Goal: Information Seeking & Learning: Learn about a topic

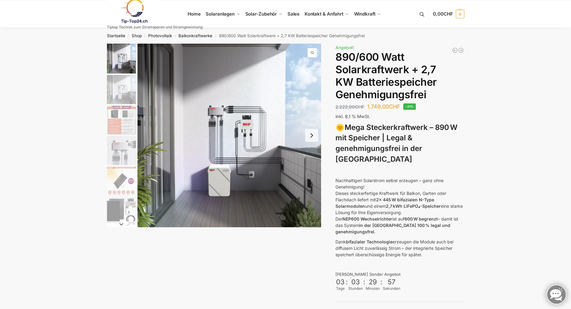
click at [234, 131] on img "1 / 12" at bounding box center [229, 136] width 184 height 184
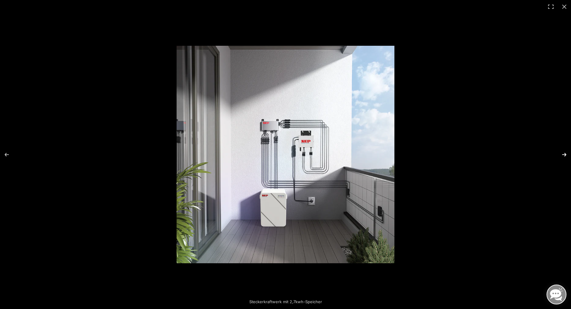
click at [563, 155] on button "Next (arrow right)" at bounding box center [559, 155] width 21 height 31
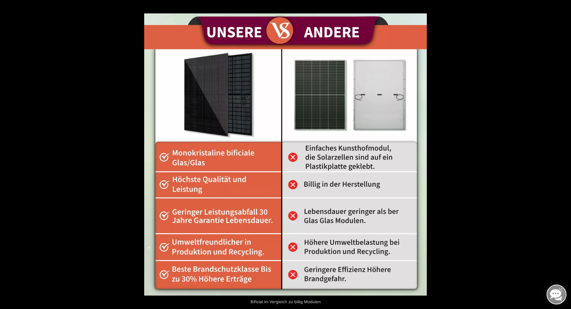
click at [565, 153] on button "Next (arrow right)" at bounding box center [559, 155] width 21 height 31
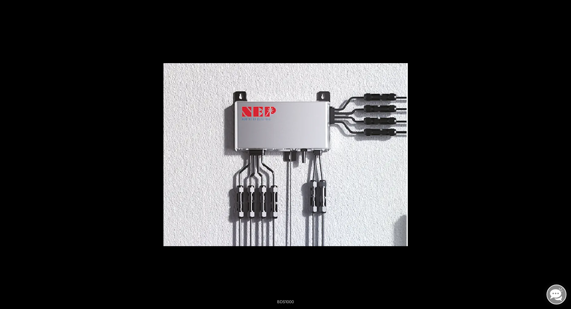
click at [565, 153] on button "Next (arrow right)" at bounding box center [559, 155] width 21 height 31
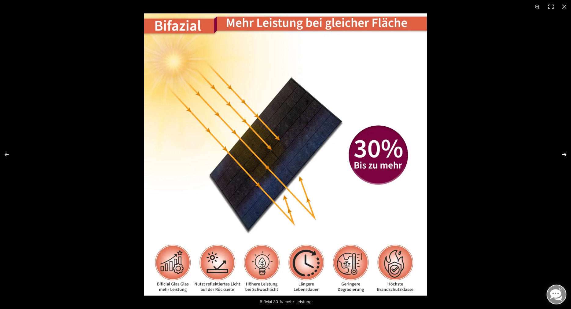
click at [566, 156] on button "Next (arrow right)" at bounding box center [559, 155] width 21 height 31
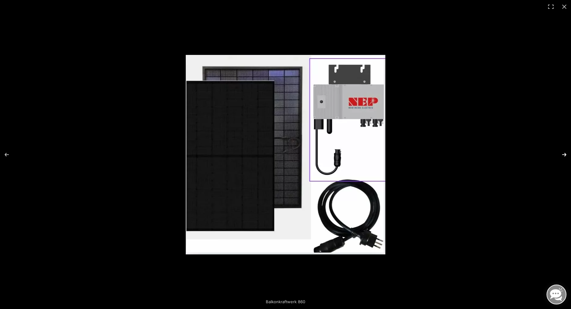
click at [566, 156] on button "Next (arrow right)" at bounding box center [559, 155] width 21 height 31
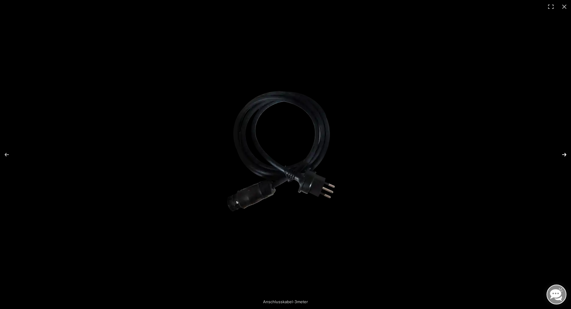
click at [566, 156] on button "Next (arrow right)" at bounding box center [559, 155] width 21 height 31
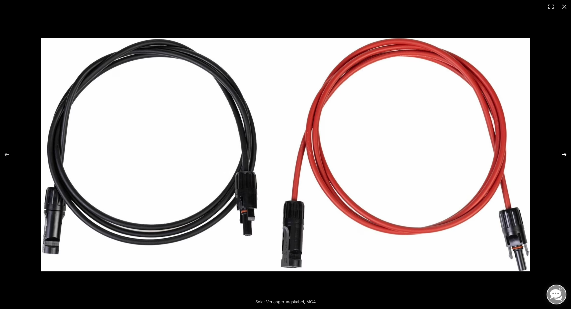
click at [566, 156] on button "Next (arrow right)" at bounding box center [559, 155] width 21 height 31
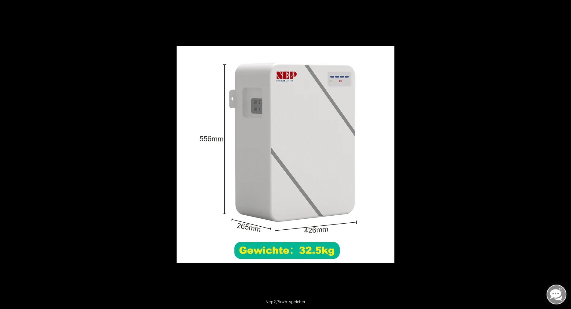
click at [566, 157] on button "Next (arrow right)" at bounding box center [559, 155] width 21 height 31
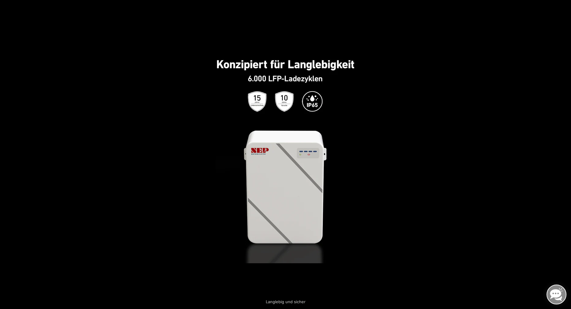
click at [566, 157] on button "Next (arrow right)" at bounding box center [559, 155] width 21 height 31
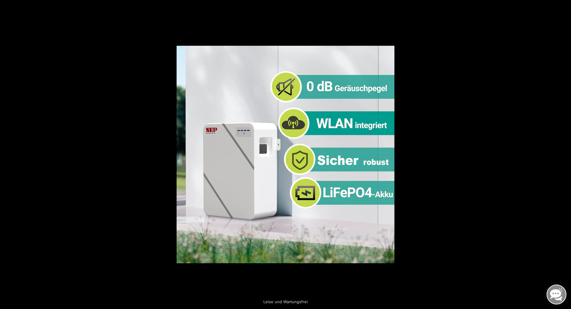
click at [566, 157] on button "Next (arrow right)" at bounding box center [559, 155] width 21 height 31
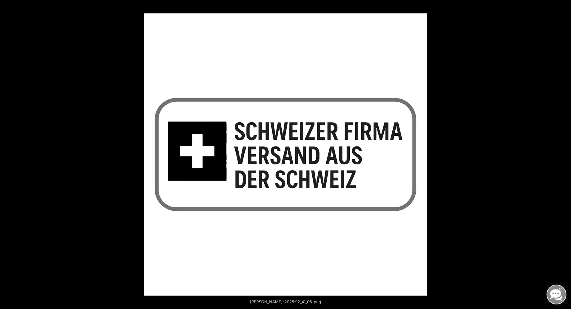
click at [566, 157] on button "Next (arrow right)" at bounding box center [559, 155] width 21 height 31
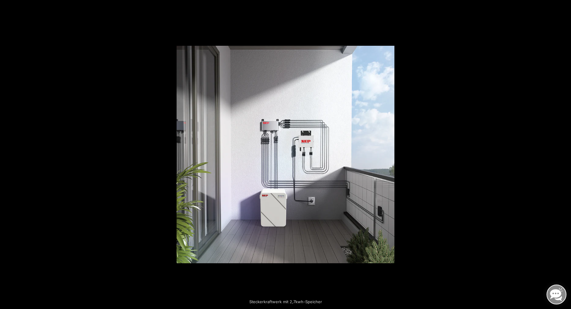
click at [566, 157] on button "Next (arrow right)" at bounding box center [559, 155] width 21 height 31
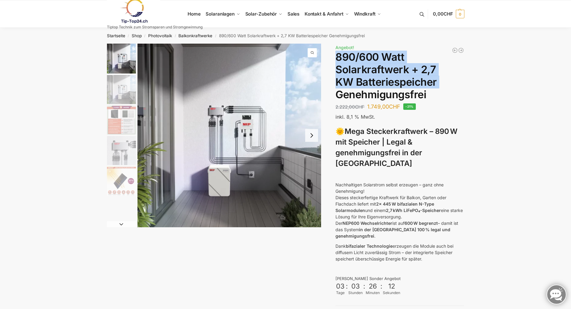
drag, startPoint x: 337, startPoint y: 55, endPoint x: 437, endPoint y: 78, distance: 102.5
click at [437, 78] on h1 "890/600 Watt Solarkraftwerk + 2,7 KW Batteriespeicher Genehmigungsfrei" at bounding box center [399, 76] width 129 height 50
copy h1 "890/600 Watt Solarkraftwerk + 2,7 KW Batteriespeicher"
